Goal: Information Seeking & Learning: Learn about a topic

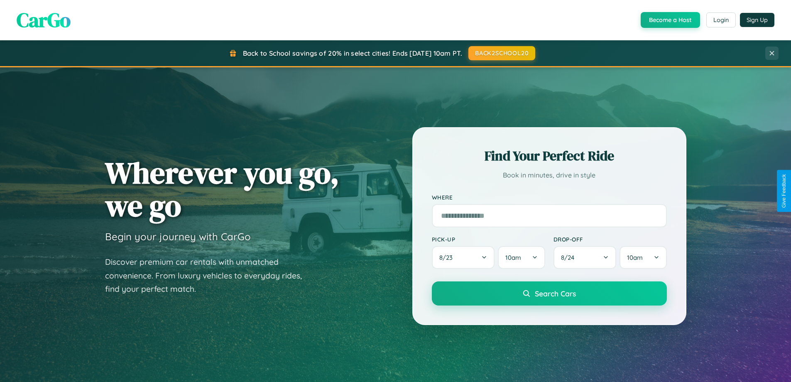
scroll to position [358, 0]
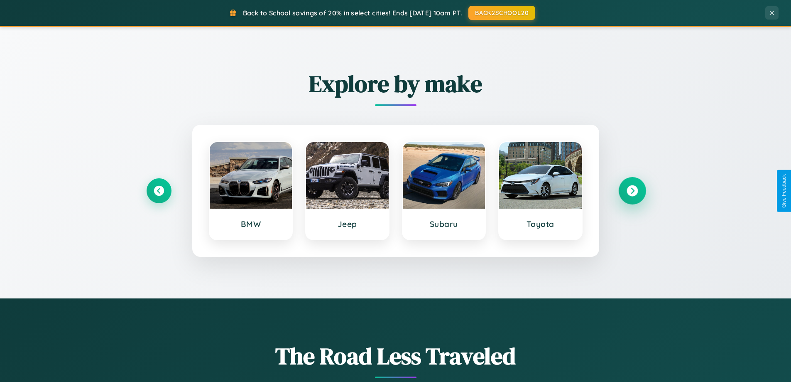
click at [632, 191] on icon at bounding box center [632, 190] width 11 height 11
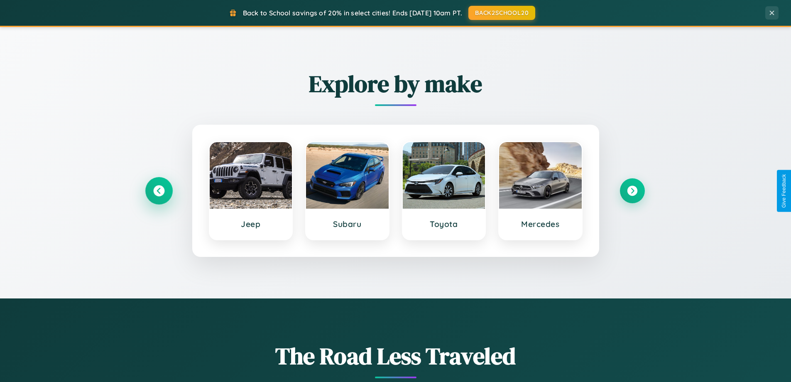
click at [159, 191] on icon at bounding box center [158, 190] width 11 height 11
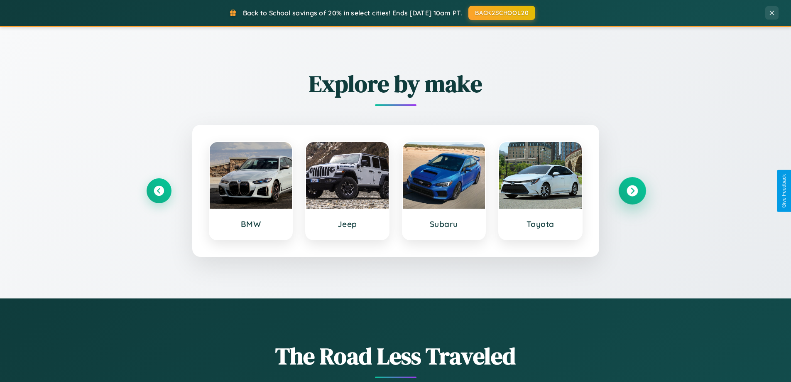
click at [632, 191] on icon at bounding box center [632, 190] width 11 height 11
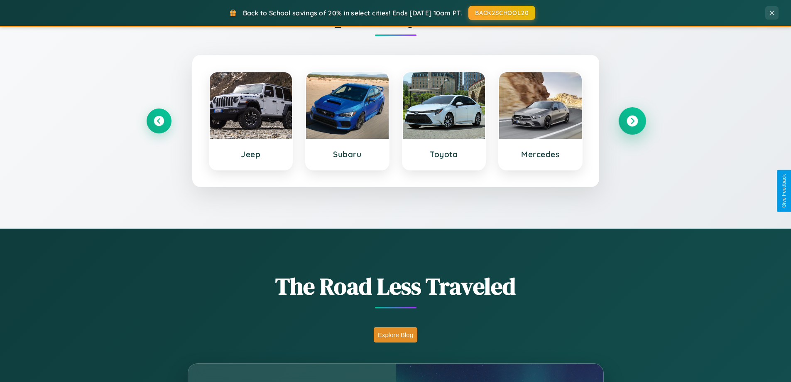
scroll to position [1598, 0]
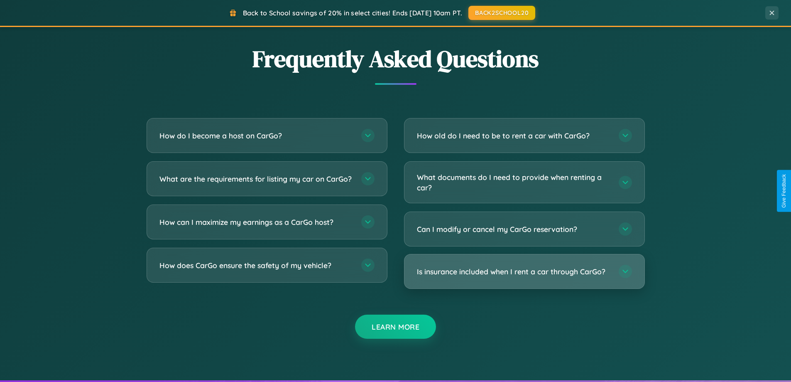
click at [524, 272] on h3 "Is insurance included when I rent a car through CarGo?" at bounding box center [514, 271] width 194 height 10
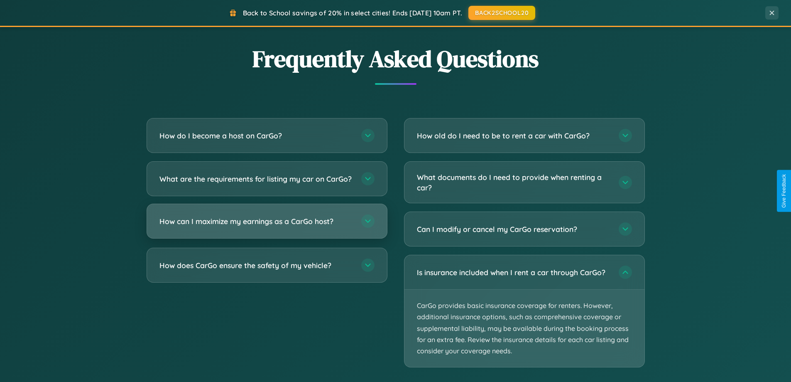
click at [267, 226] on h3 "How can I maximize my earnings as a CarGo host?" at bounding box center [257, 221] width 194 height 10
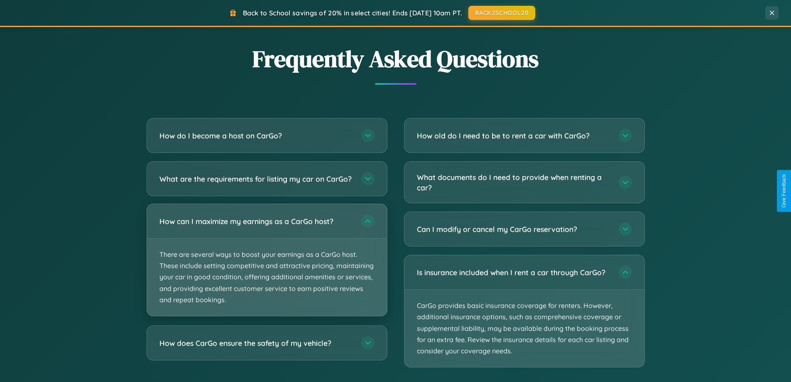
click at [267, 267] on p "There are several ways to boost your earnings as a CarGo host. These include se…" at bounding box center [267, 276] width 240 height 77
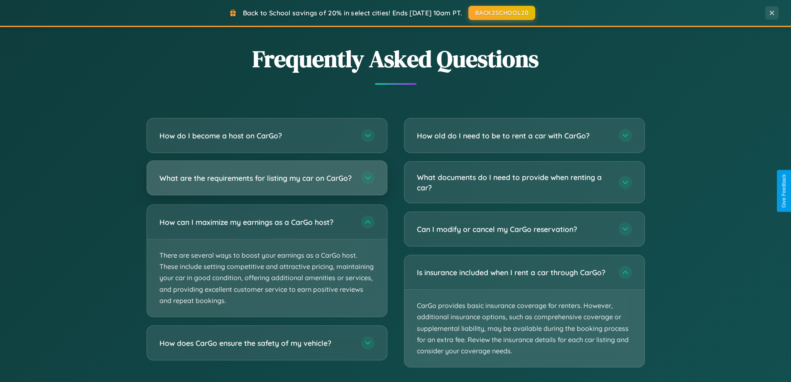
click at [267, 182] on h3 "What are the requirements for listing my car on CarGo?" at bounding box center [257, 178] width 194 height 10
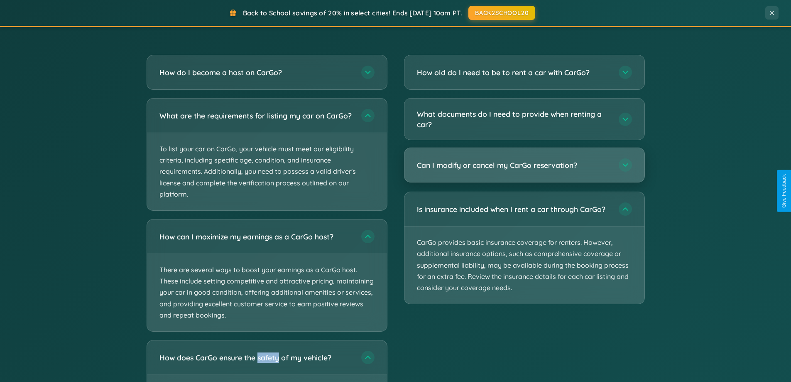
click at [524, 166] on h3 "Can I modify or cancel my CarGo reservation?" at bounding box center [514, 165] width 194 height 10
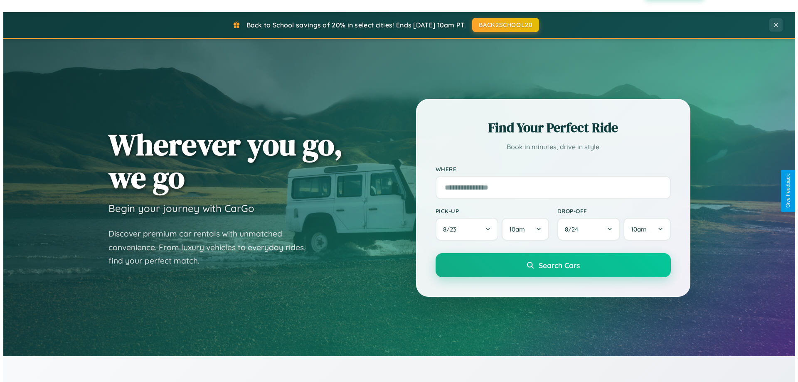
scroll to position [0, 0]
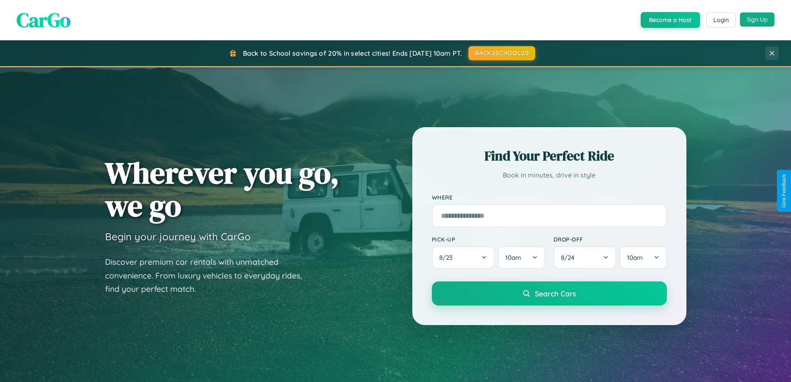
click at [757, 20] on button "Sign Up" at bounding box center [757, 19] width 34 height 14
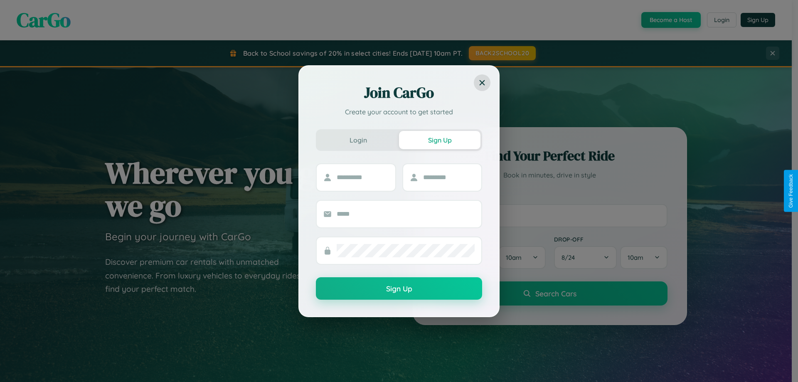
click at [670, 20] on div "Join CarGo Create your account to get started Login Sign Up Sign Up" at bounding box center [399, 191] width 798 height 382
